Goal: Transaction & Acquisition: Purchase product/service

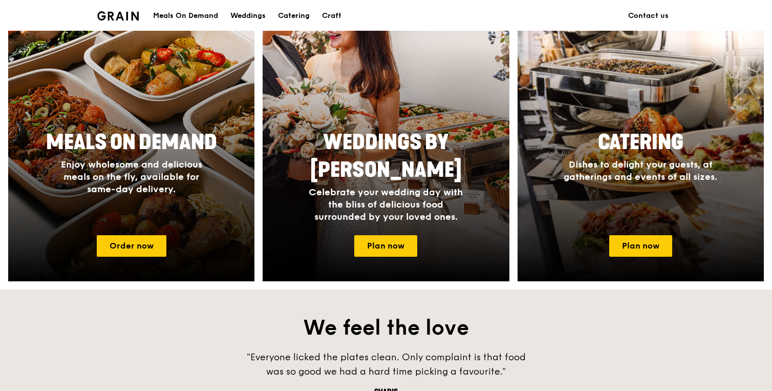
scroll to position [232, 0]
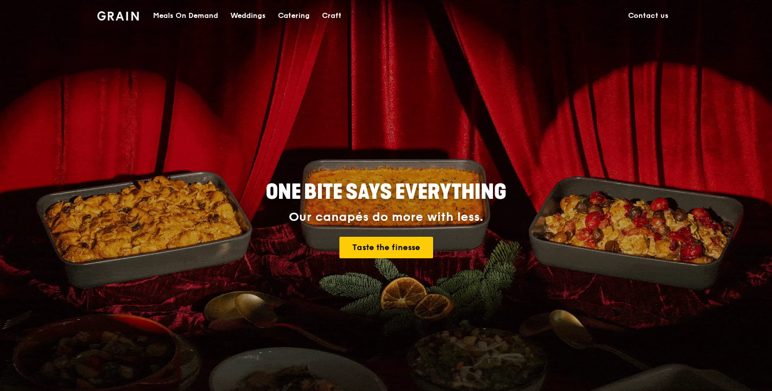
click at [185, 16] on div "Meals On Demand" at bounding box center [185, 16] width 65 height 31
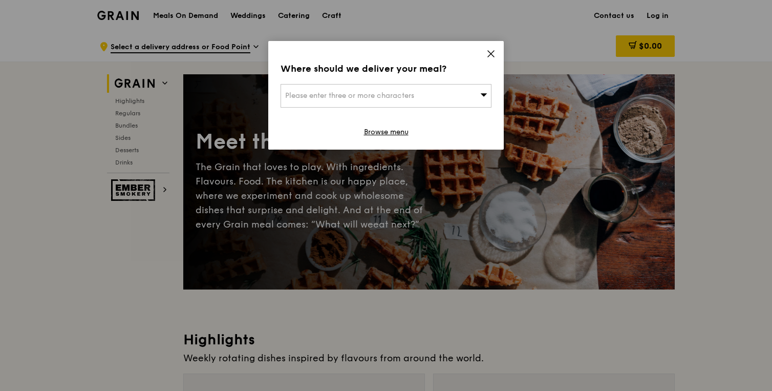
click at [496, 54] on div "Where should we deliver your meal? Please enter three or more characters Browse…" at bounding box center [386, 95] width 236 height 109
click at [489, 54] on icon at bounding box center [491, 53] width 9 height 9
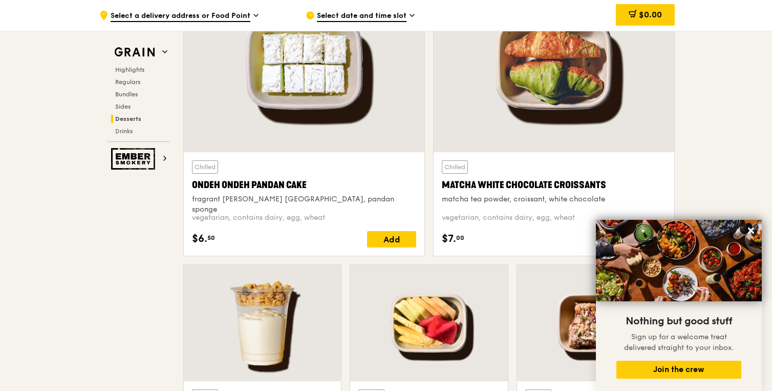
scroll to position [3054, 0]
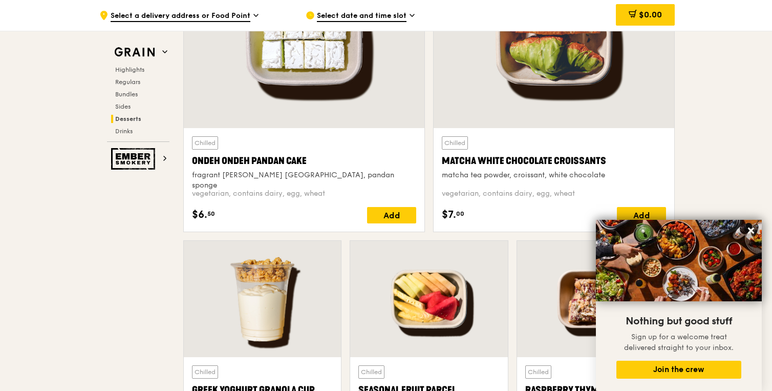
click at [140, 63] on div "Grain Highlights Regulars Bundles Sides Desserts Drinks" at bounding box center [138, 92] width 62 height 99
click at [138, 67] on span "Highlights" at bounding box center [131, 69] width 33 height 7
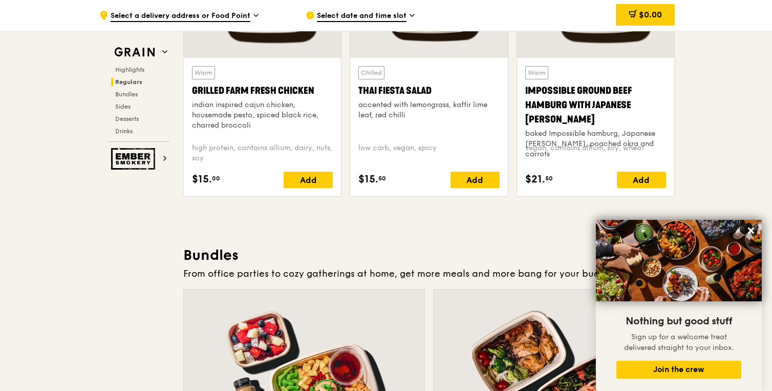
scroll to position [1271, 0]
